Goal: Information Seeking & Learning: Check status

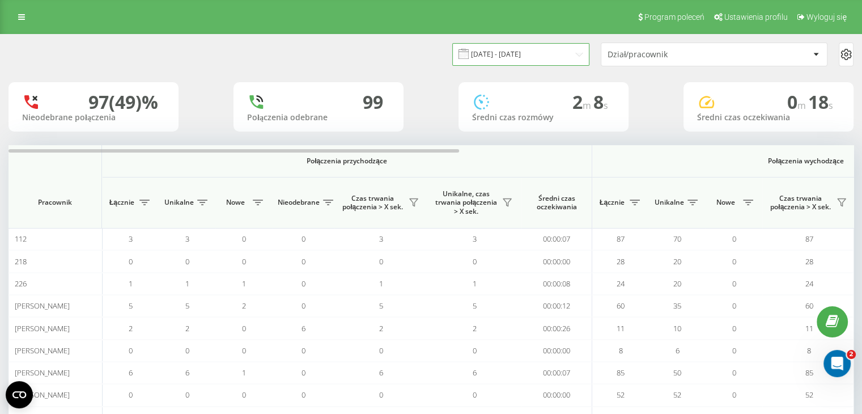
click at [549, 57] on input "[DATE] - [DATE]" at bounding box center [520, 54] width 137 height 22
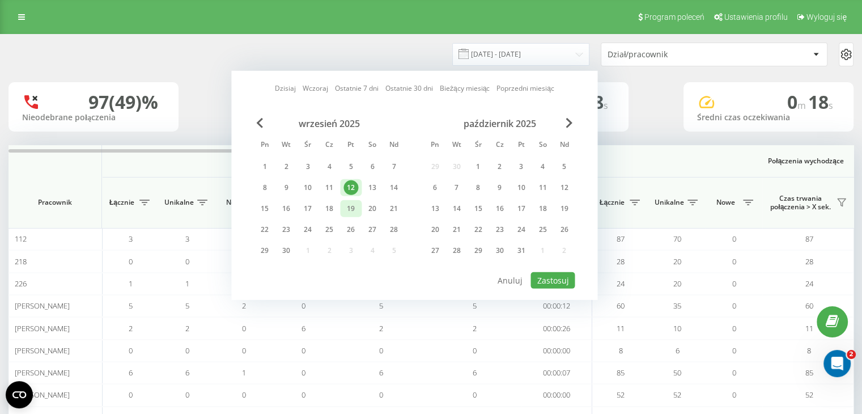
click at [353, 209] on div "19" at bounding box center [351, 208] width 15 height 15
click at [349, 209] on div "19" at bounding box center [351, 208] width 15 height 15
click at [564, 273] on button "Zastosuj" at bounding box center [553, 280] width 44 height 16
type input "[DATE] - [DATE]"
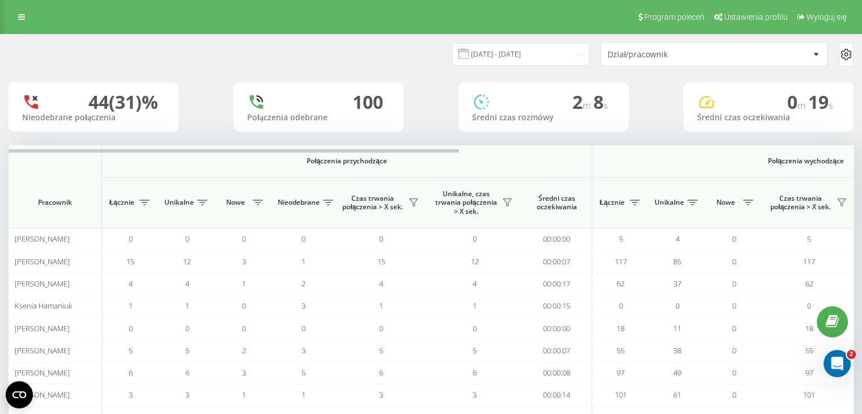
click at [671, 53] on div "Dział/pracownik" at bounding box center [676, 55] width 136 height 10
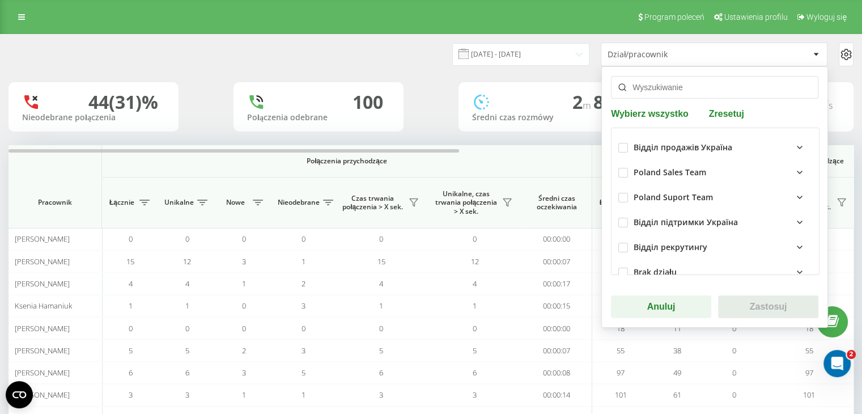
click at [653, 90] on input "text" at bounding box center [715, 87] width 208 height 23
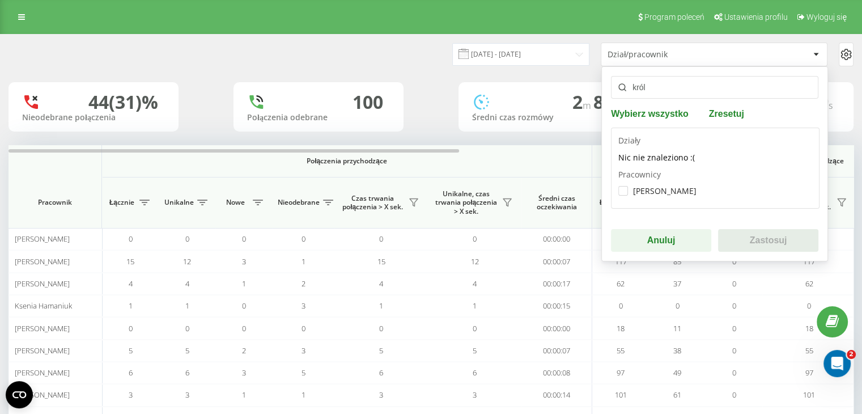
type input "król"
click at [670, 191] on div "[PERSON_NAME]" at bounding box center [659, 191] width 81 height 10
checkbox input "true"
click at [750, 236] on button "Zastosuj" at bounding box center [768, 240] width 100 height 23
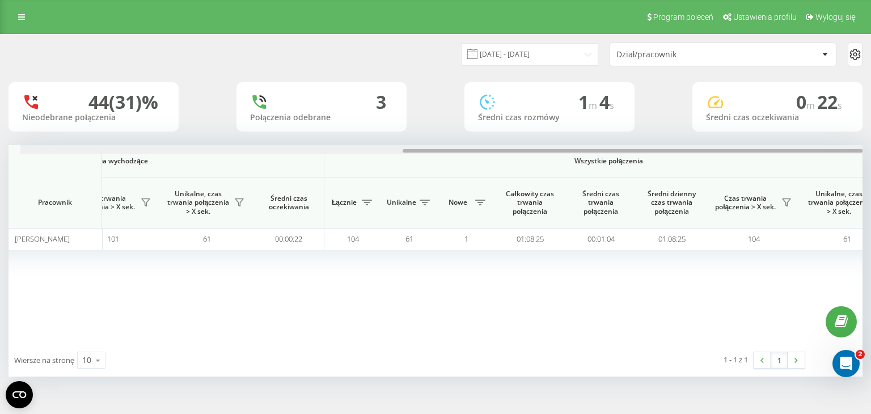
scroll to position [0, 728]
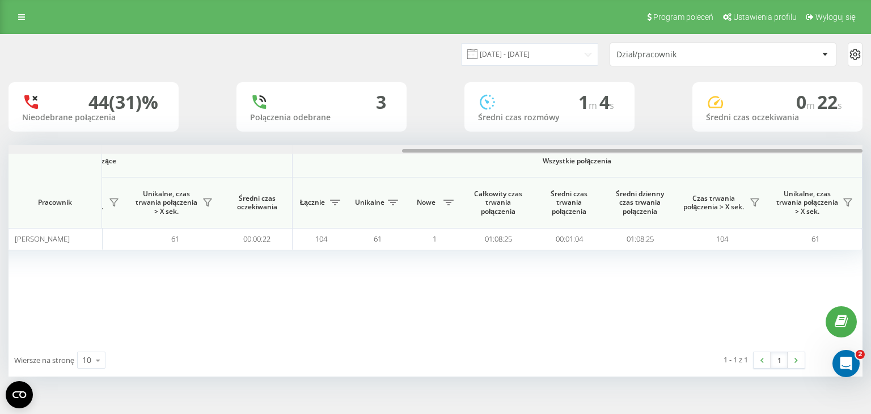
drag, startPoint x: 459, startPoint y: 151, endPoint x: 836, endPoint y: 157, distance: 376.5
click at [836, 157] on div "Połączenia przychodzące Połączenia wychodzące Wszystkie połączenia Pracownik Łą…" at bounding box center [436, 244] width 854 height 198
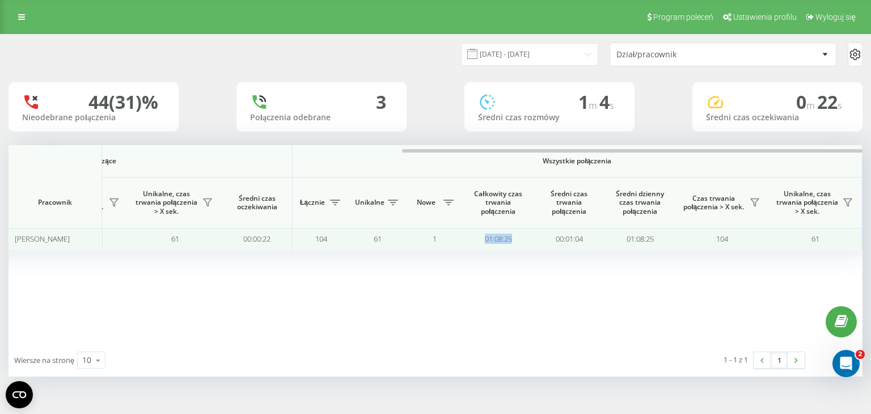
drag, startPoint x: 481, startPoint y: 239, endPoint x: 510, endPoint y: 240, distance: 29.0
click at [510, 240] on td "01:08:25" at bounding box center [498, 239] width 71 height 22
copy td "01:08:25"
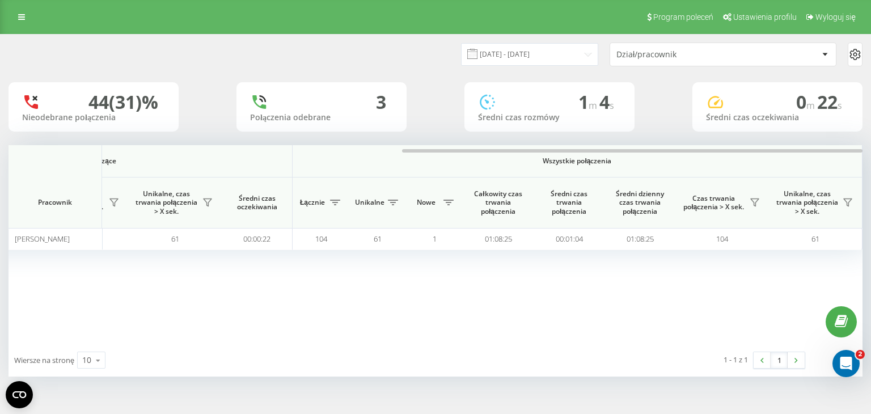
click at [746, 197] on span "Czas trwania połączenia > X sek." at bounding box center [713, 203] width 65 height 18
click at [756, 199] on icon at bounding box center [755, 202] width 8 height 7
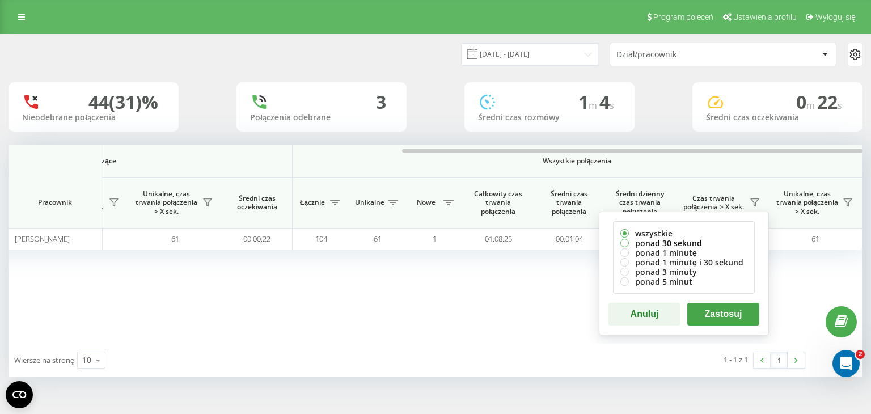
click at [684, 242] on label "ponad 30 sekund" at bounding box center [683, 243] width 127 height 10
radio input "true"
click at [714, 308] on button "Zastosuj" at bounding box center [723, 314] width 72 height 23
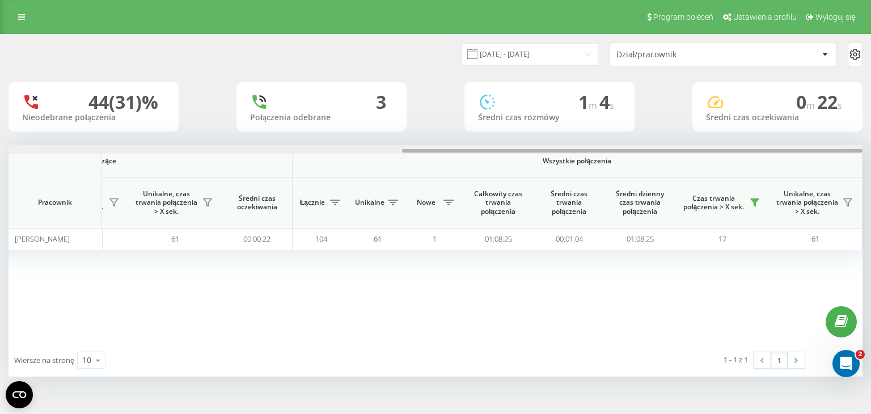
drag, startPoint x: 375, startPoint y: 151, endPoint x: 870, endPoint y: 159, distance: 495.6
click at [862, 159] on div "[DATE] - [DATE] Dział/pracownik 44 (31)% Nieodebrane połączenia 3 Połączenia od…" at bounding box center [435, 216] width 871 height 365
